Goal: Navigation & Orientation: Find specific page/section

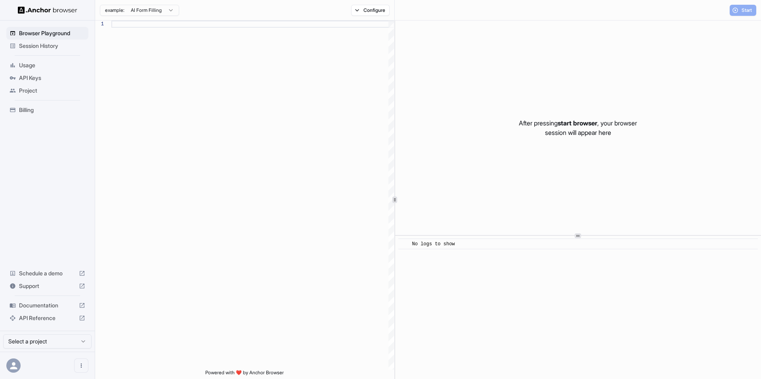
scroll to position [71, 0]
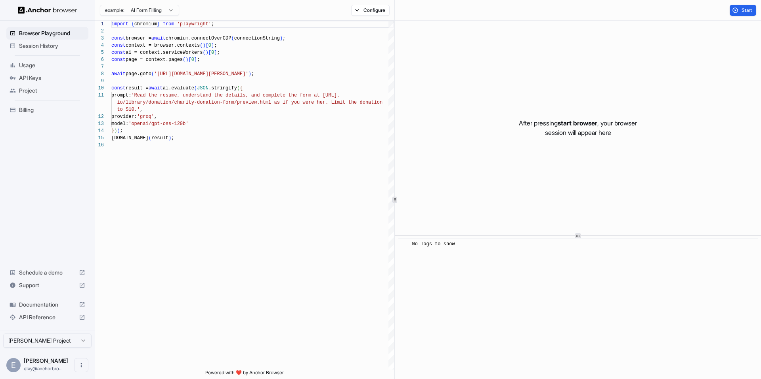
click at [48, 304] on span "Documentation" at bounding box center [47, 305] width 57 height 8
